Goal: Task Accomplishment & Management: Manage account settings

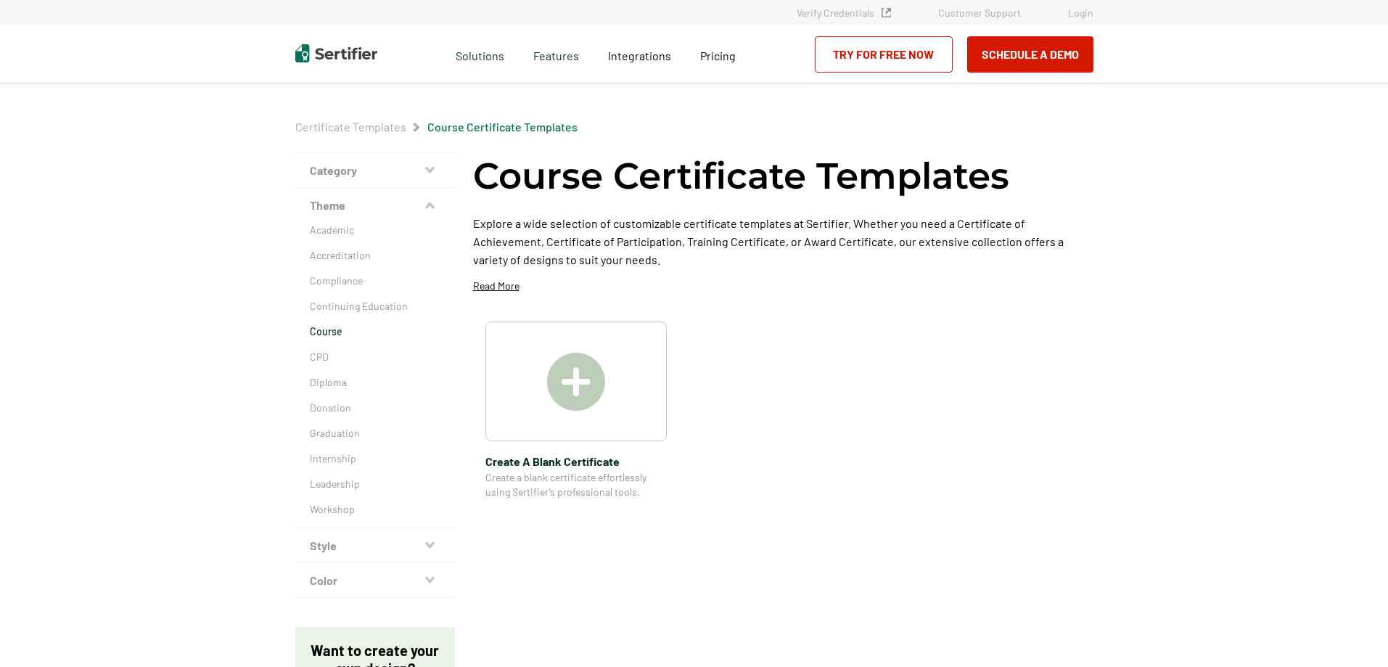
click at [1076, 11] on link "Login" at bounding box center [1080, 13] width 25 height 12
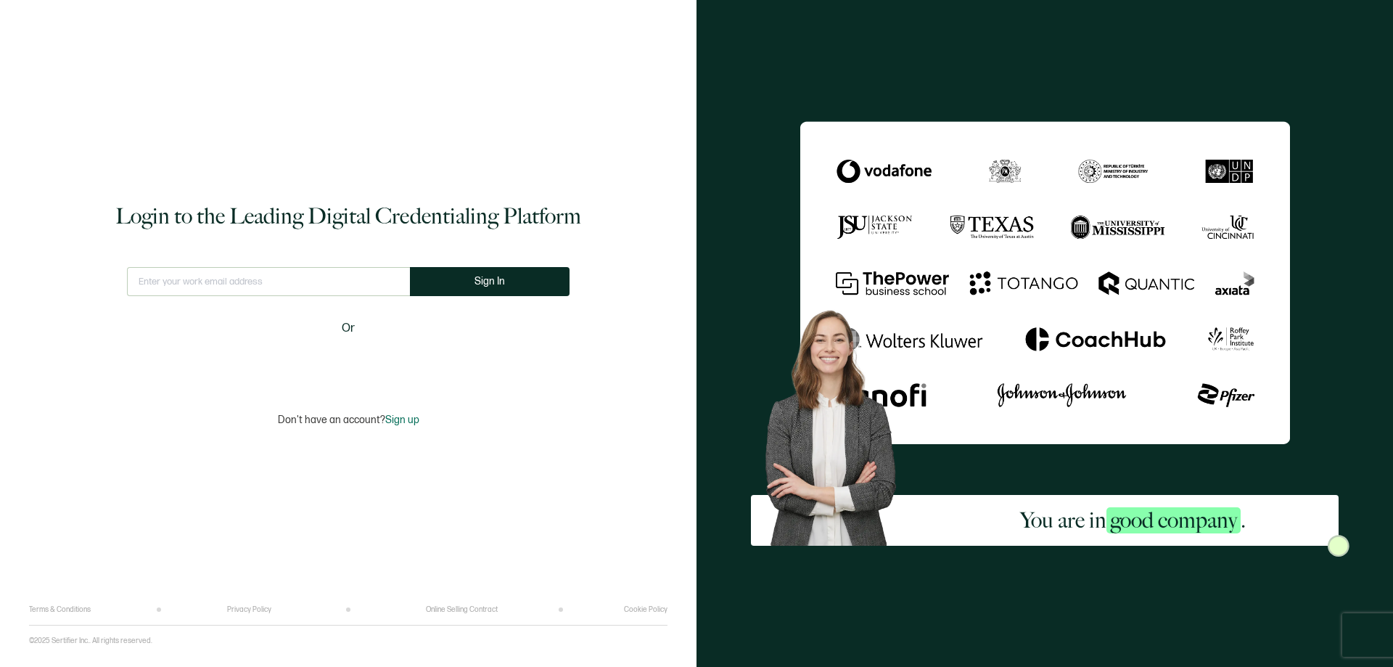
click at [213, 286] on input "text" at bounding box center [268, 281] width 283 height 29
type input "[EMAIL_ADDRESS][DOMAIN_NAME]"
click at [501, 284] on button "Sign In" at bounding box center [490, 281] width 160 height 29
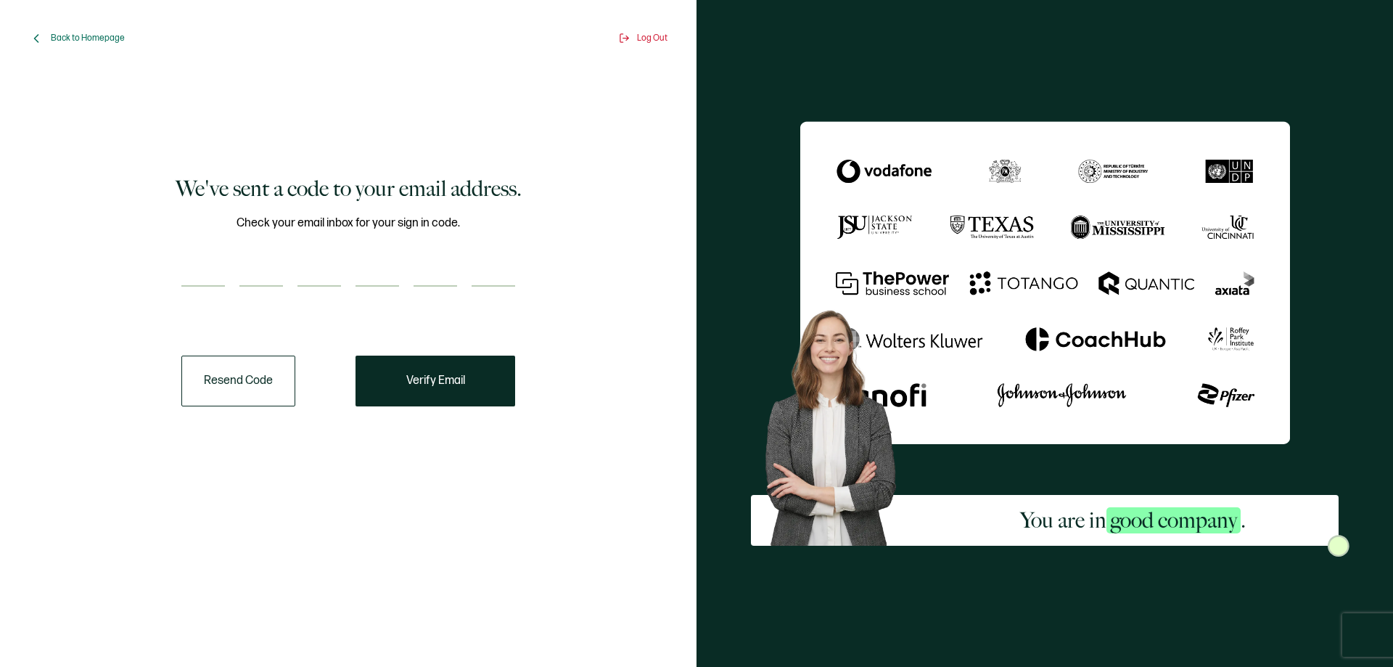
click at [205, 268] on input "number" at bounding box center [203, 272] width 44 height 29
type input "2"
type input "6"
type input "0"
type input "1"
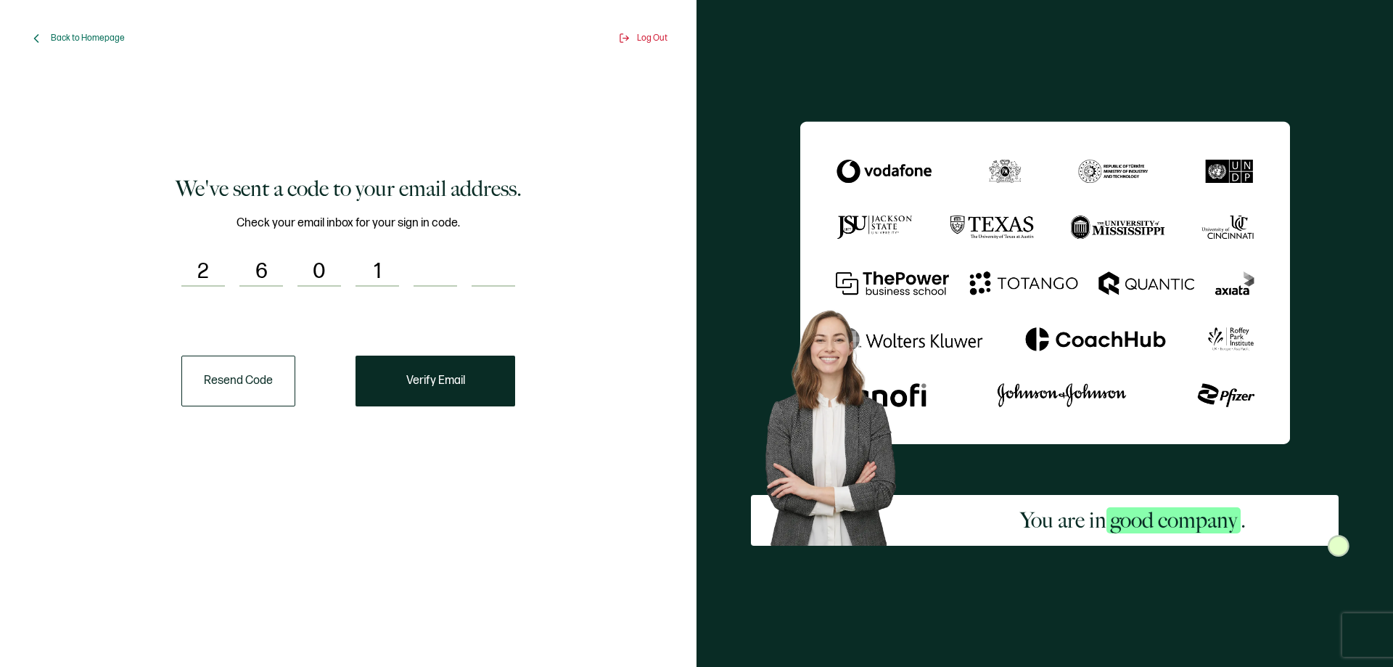
type input "0"
type input "9"
